Goal: Use online tool/utility

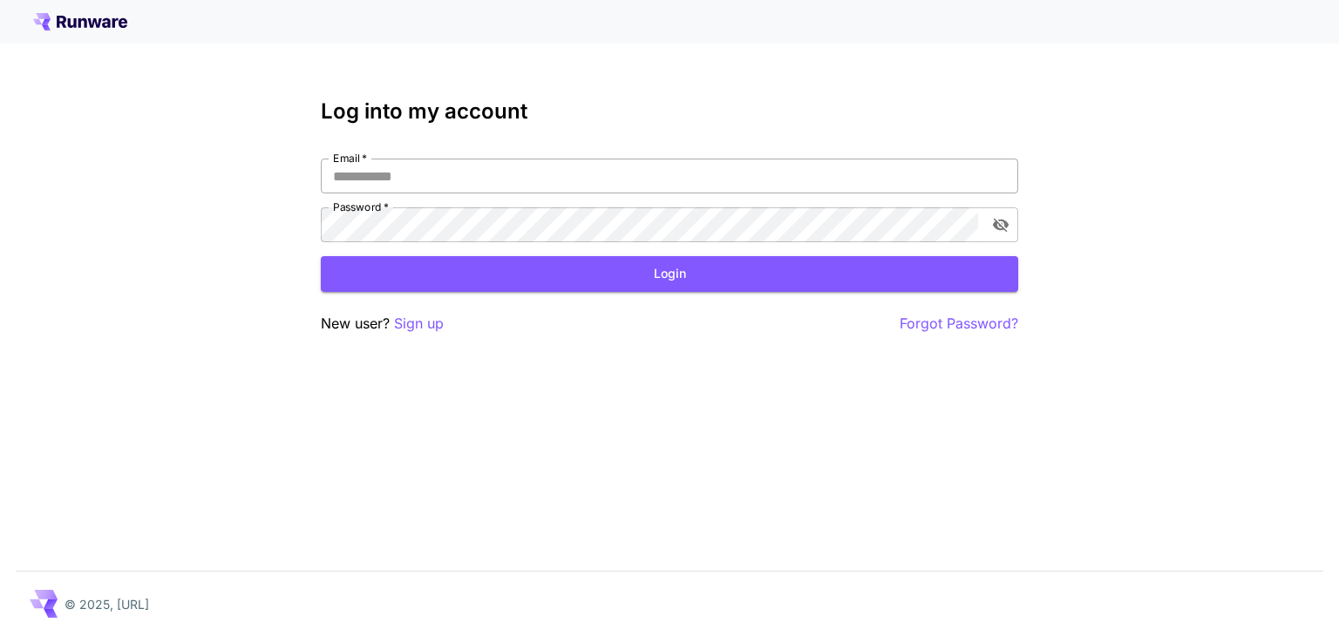
click at [422, 188] on input "Email   *" at bounding box center [669, 176] width 697 height 35
type input "**********"
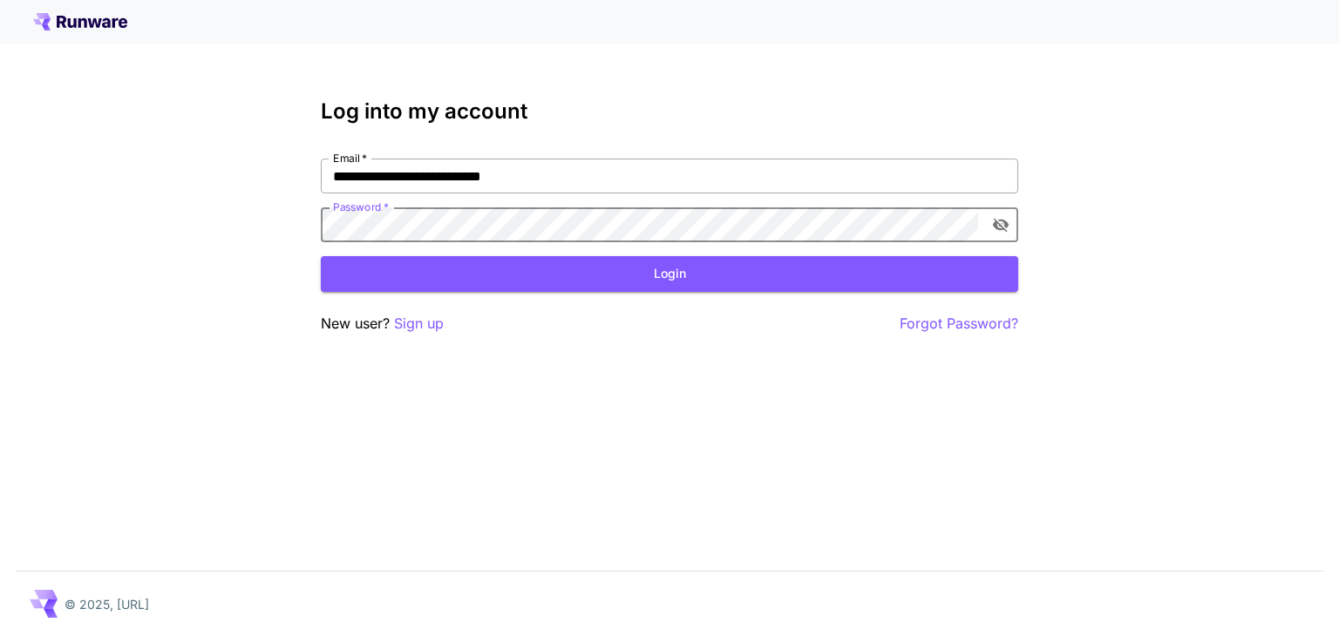
click button "Login" at bounding box center [669, 274] width 697 height 36
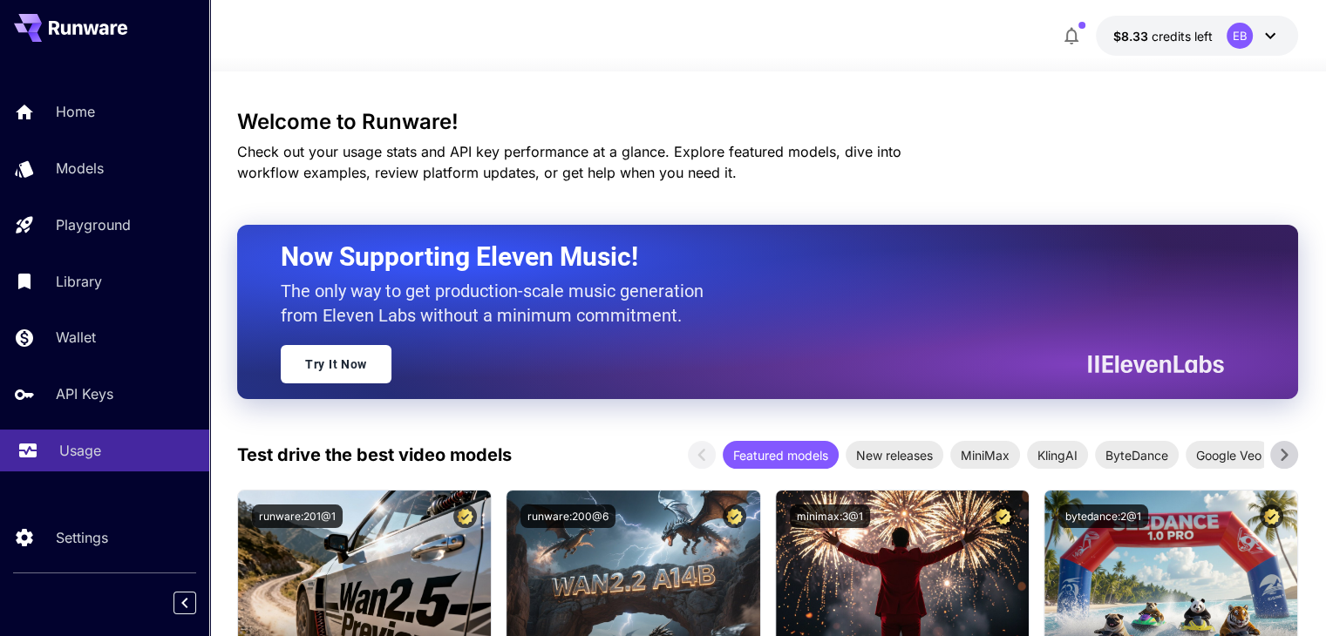
click at [78, 446] on p "Usage" at bounding box center [80, 450] width 42 height 21
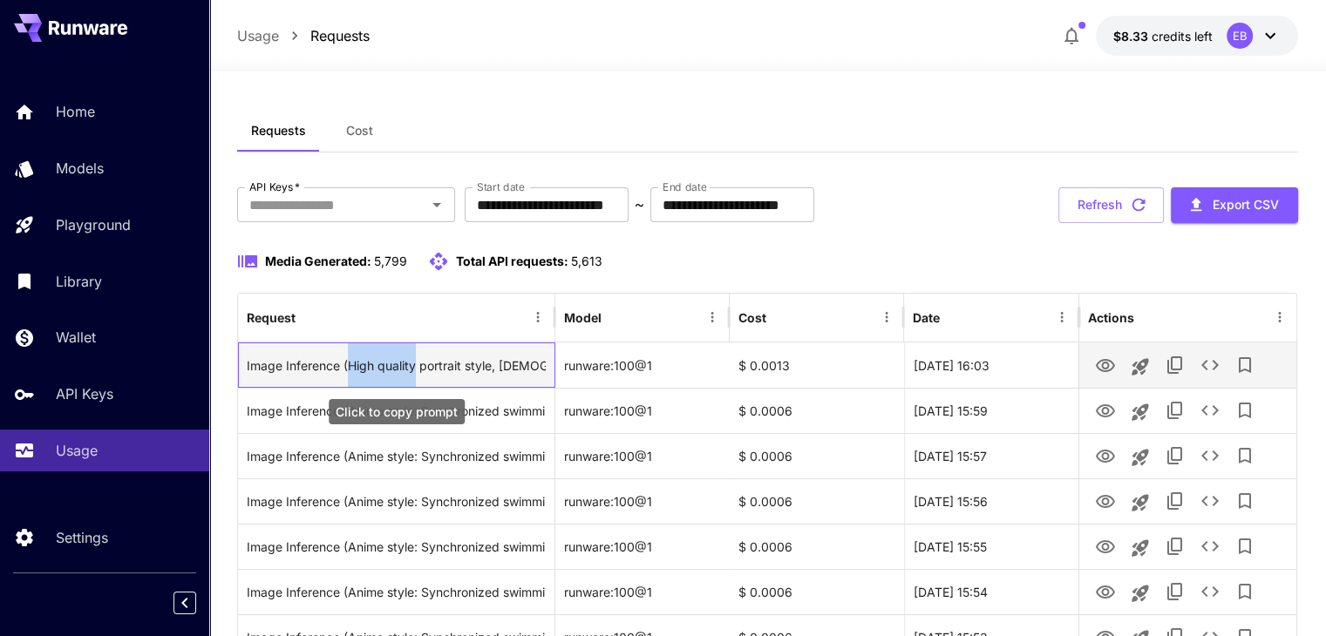
drag, startPoint x: 345, startPoint y: 364, endPoint x: 416, endPoint y: 363, distance: 70.6
click at [416, 363] on div "Image Inference (High quality portrait style, [DEMOGRAPHIC_DATA])" at bounding box center [396, 365] width 299 height 44
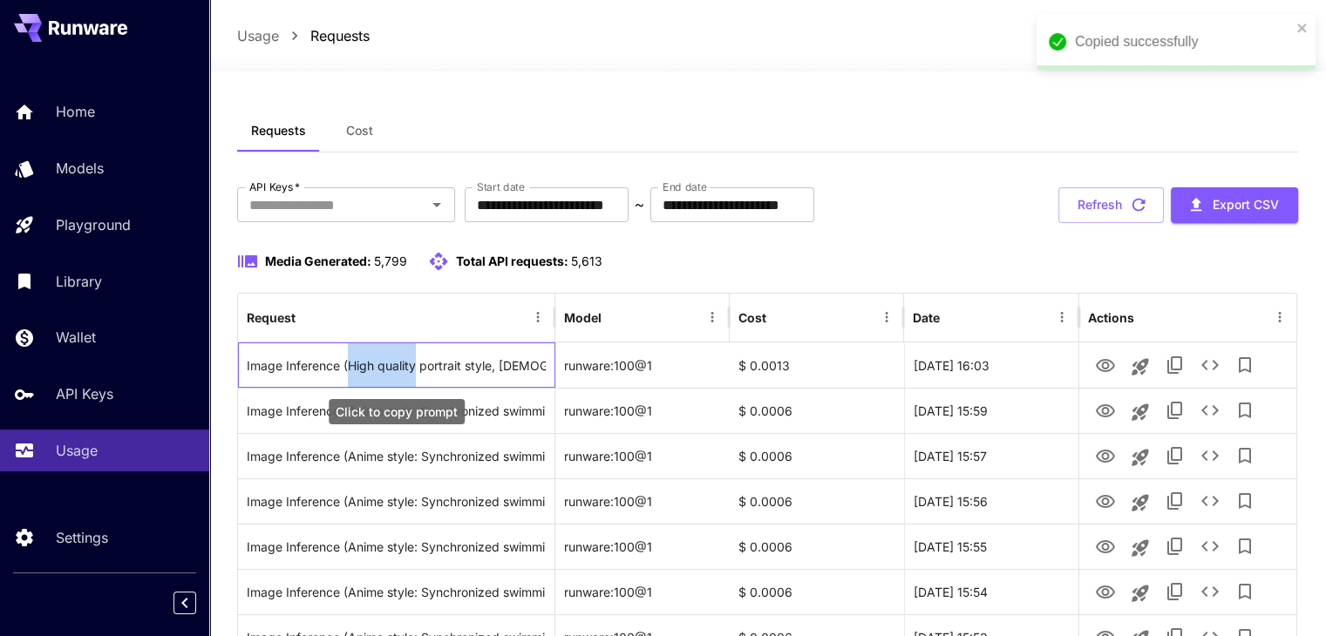
copy div "High quality"
click at [607, 55] on div at bounding box center [767, 61] width 1116 height 21
